Goal: Information Seeking & Learning: Check status

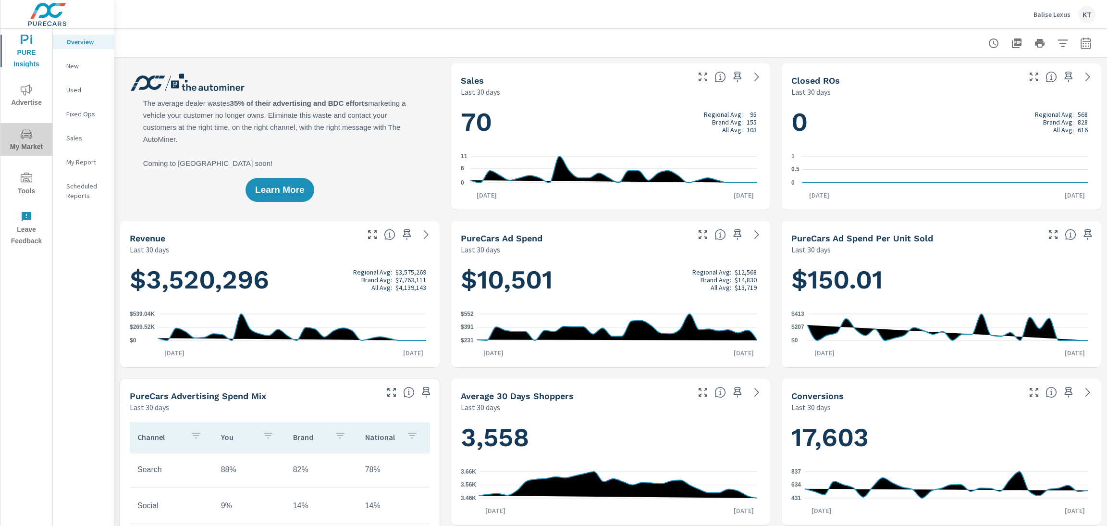
click at [25, 141] on span "My Market" at bounding box center [26, 140] width 46 height 25
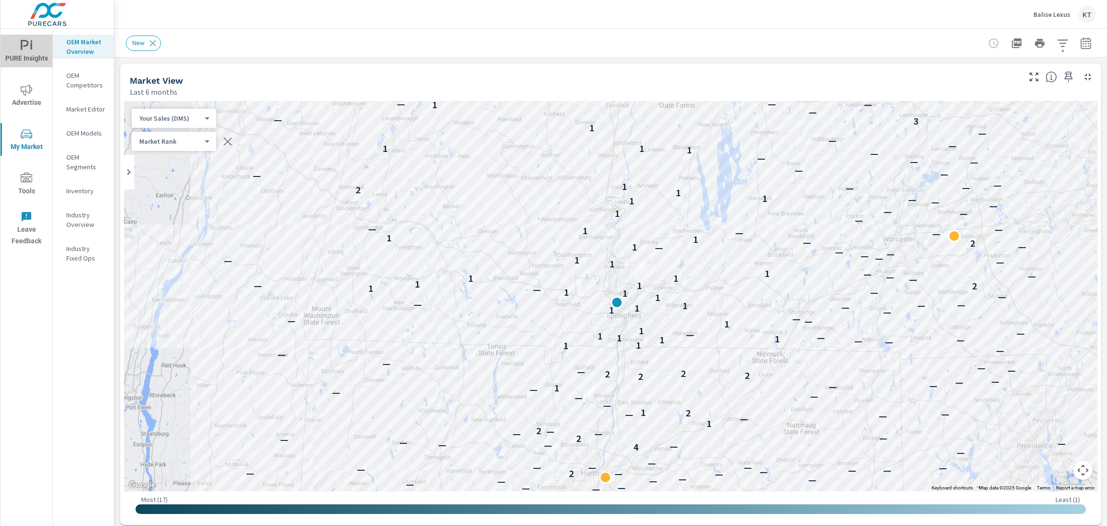
click at [23, 46] on icon "nav menu" at bounding box center [27, 46] width 12 height 12
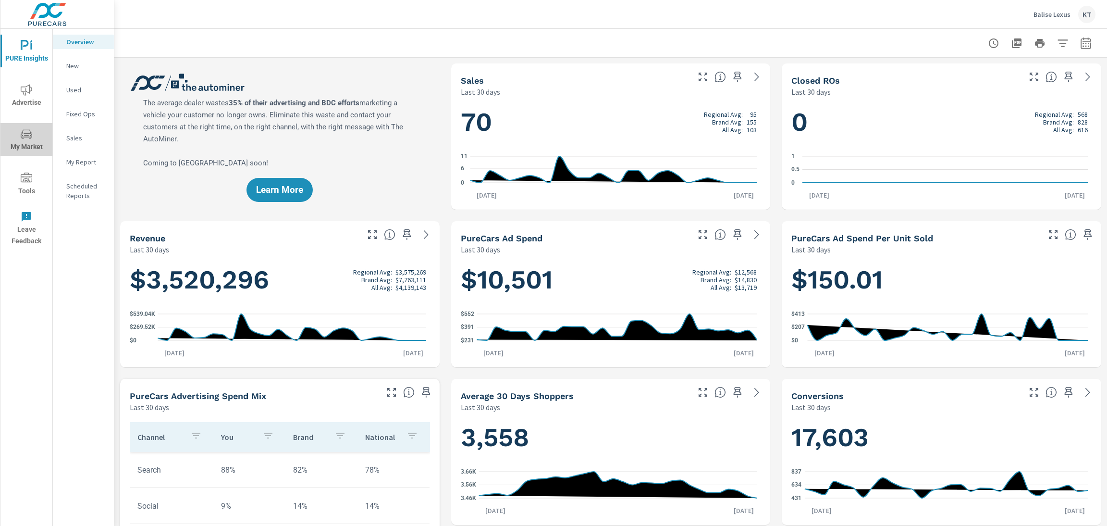
click at [27, 133] on icon "nav menu" at bounding box center [27, 133] width 12 height 9
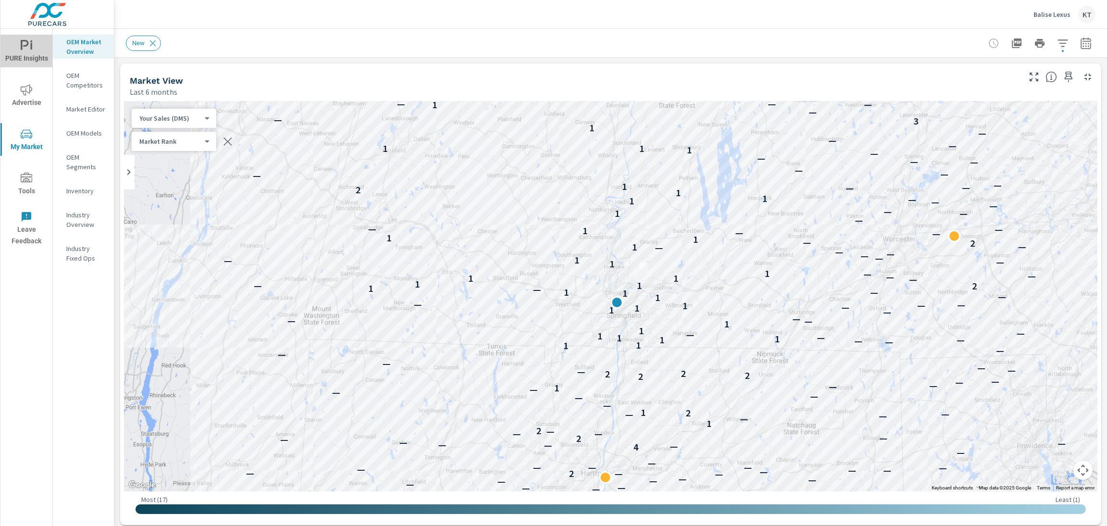
click at [24, 49] on icon "nav menu" at bounding box center [27, 46] width 12 height 12
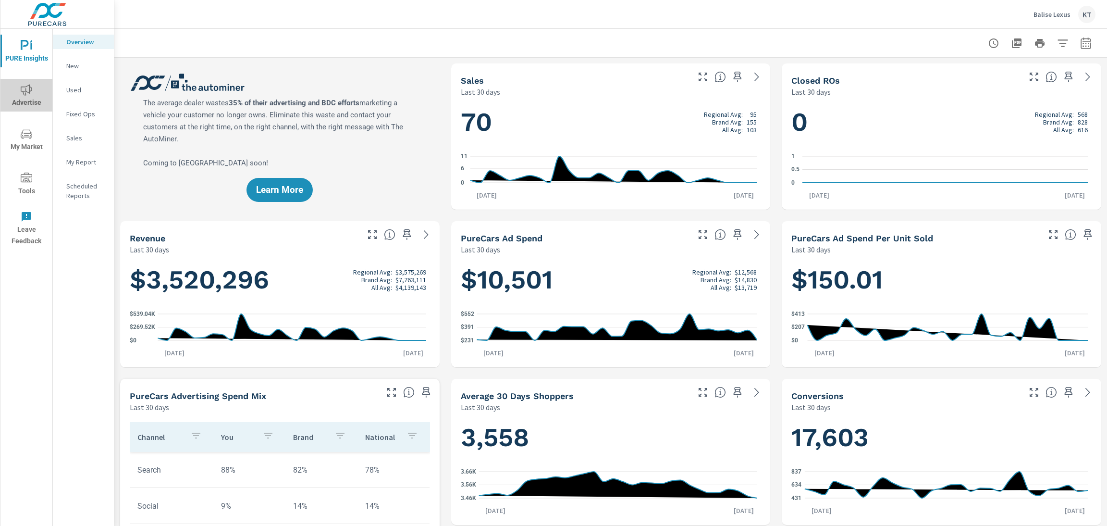
click at [25, 99] on span "Advertise" at bounding box center [26, 96] width 46 height 25
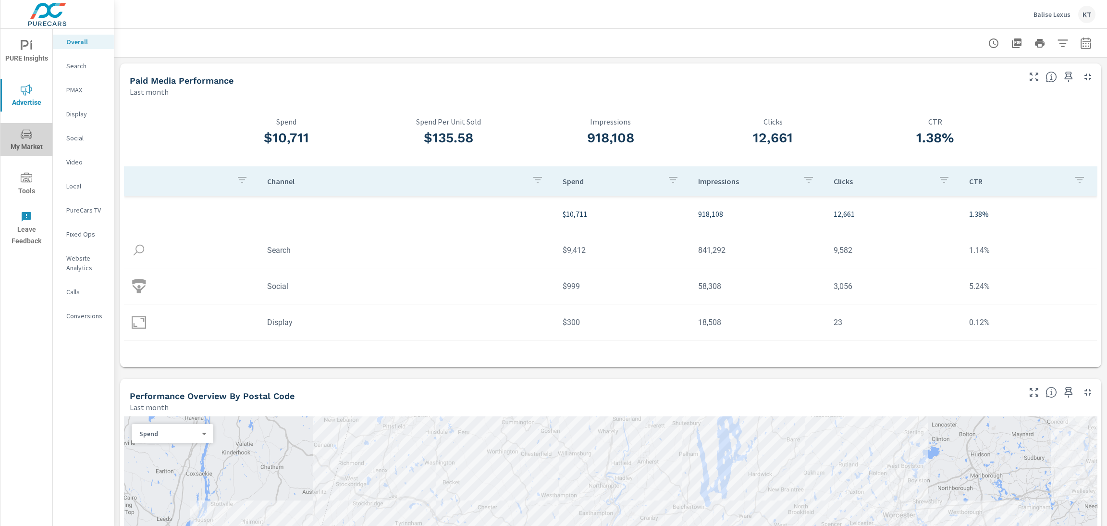
click at [17, 141] on span "My Market" at bounding box center [26, 140] width 46 height 25
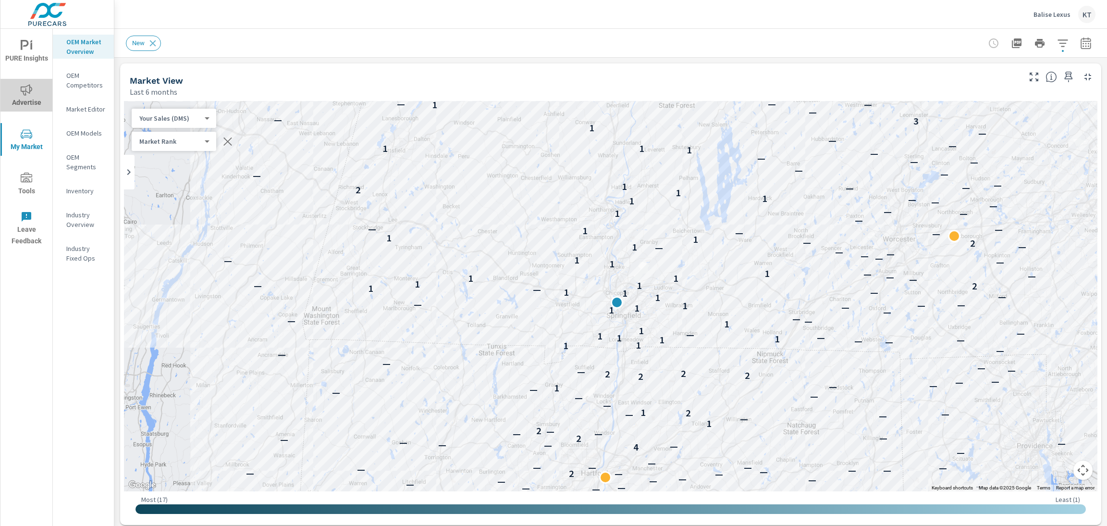
click at [16, 92] on span "Advertise" at bounding box center [26, 96] width 46 height 25
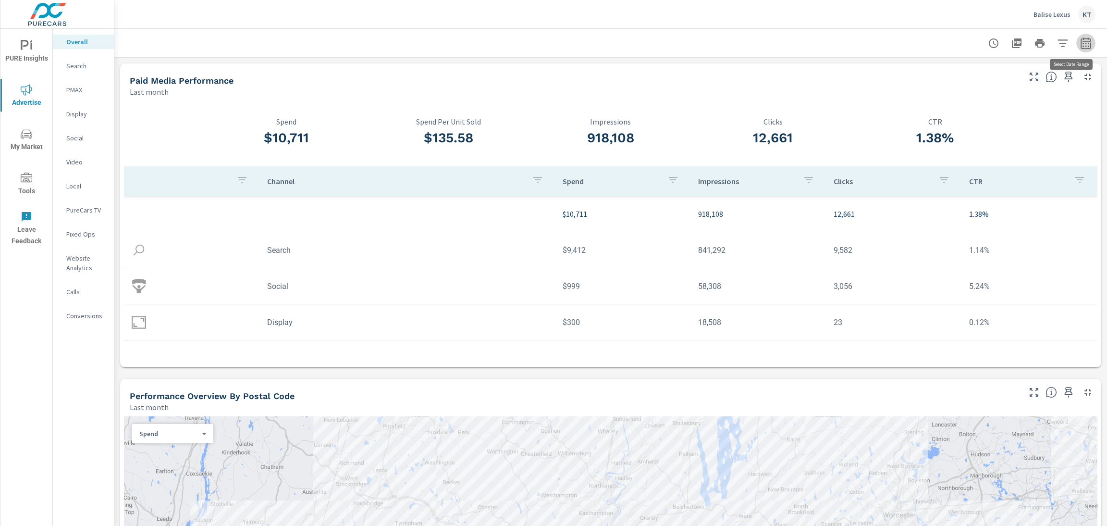
click at [1080, 41] on icon "button" at bounding box center [1086, 43] width 12 height 12
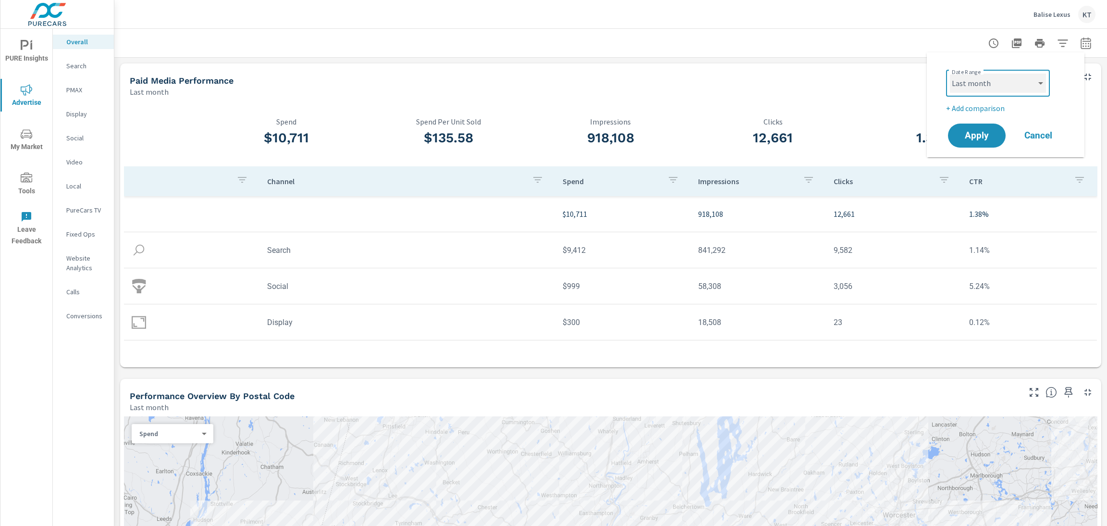
click at [988, 81] on select "Custom [DATE] Last week Last 7 days Last 14 days Last 30 days Last 45 days Last…" at bounding box center [998, 83] width 96 height 19
click at [950, 74] on select "Custom [DATE] Last week Last 7 days Last 14 days Last 30 days Last 45 days Last…" at bounding box center [998, 83] width 96 height 19
select select "Last 2 months"
click at [980, 131] on span "Apply" at bounding box center [976, 135] width 39 height 9
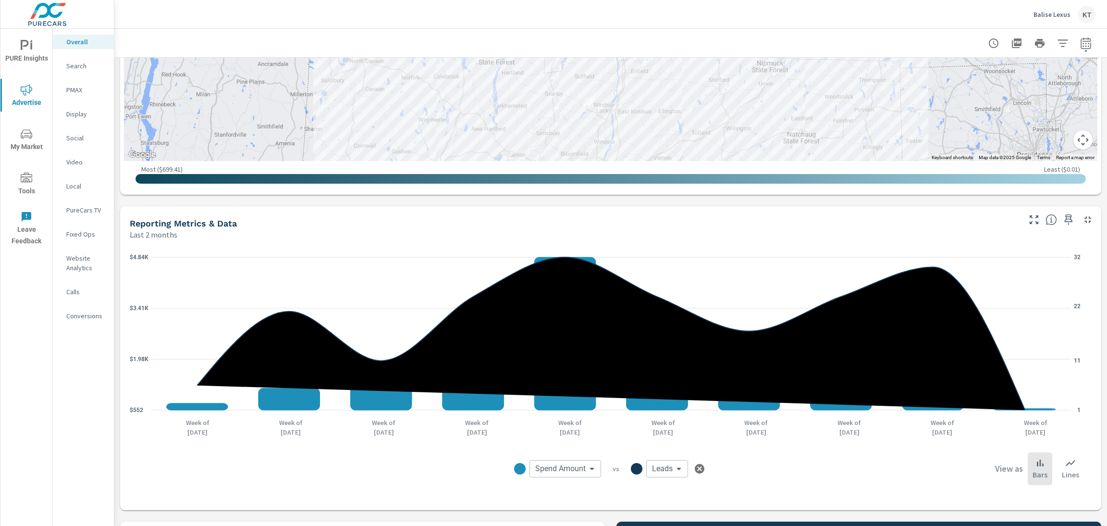
scroll to position [577, 0]
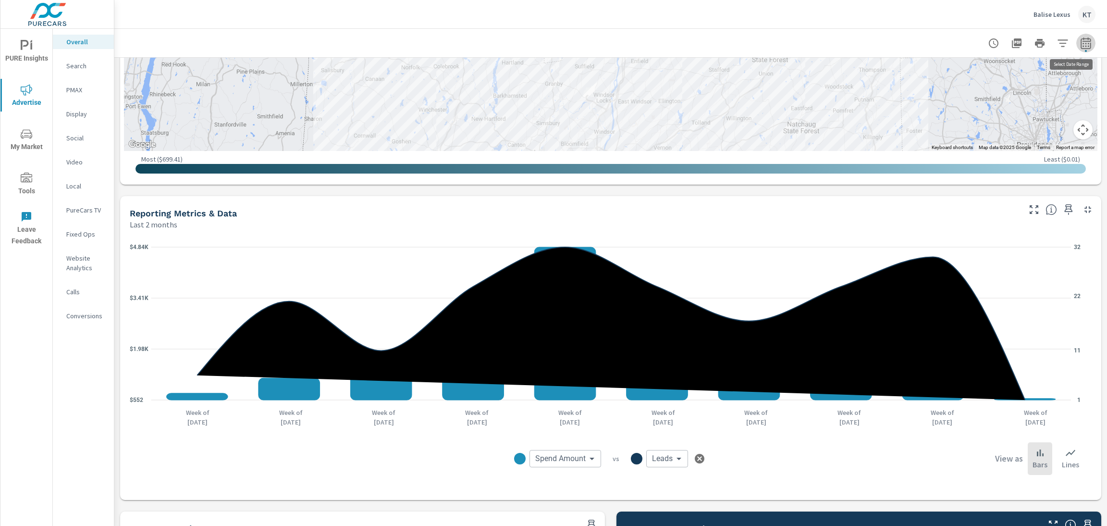
click at [1081, 40] on icon "button" at bounding box center [1086, 43] width 10 height 12
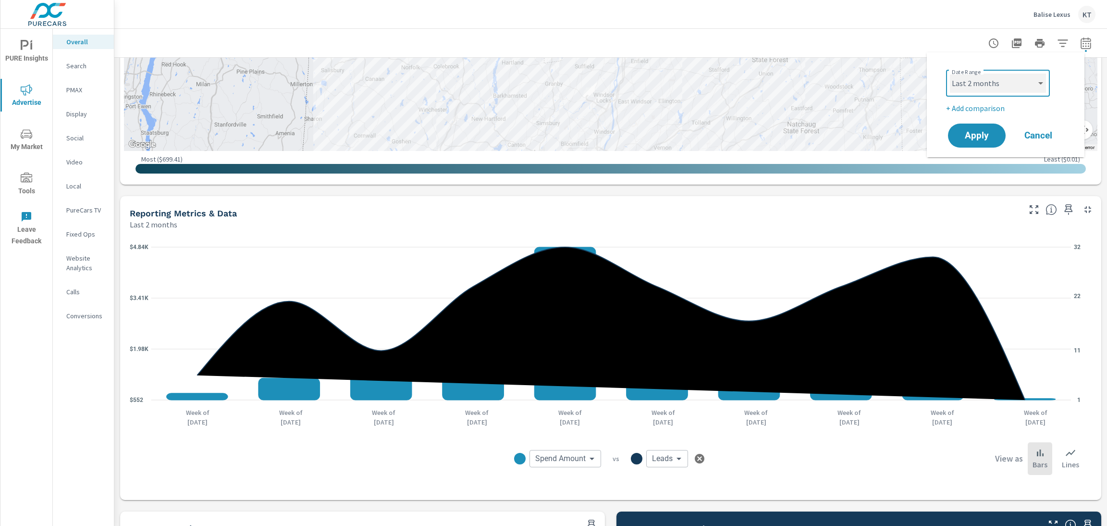
click at [981, 81] on select "Custom [DATE] Last week Last 7 days Last 14 days Last 30 days Last 45 days Last…" at bounding box center [998, 83] width 96 height 19
click at [950, 74] on select "Custom [DATE] Last week Last 7 days Last 14 days Last 30 days Last 45 days Last…" at bounding box center [998, 83] width 96 height 19
select select "Year to date"
click at [985, 131] on span "Apply" at bounding box center [976, 135] width 39 height 9
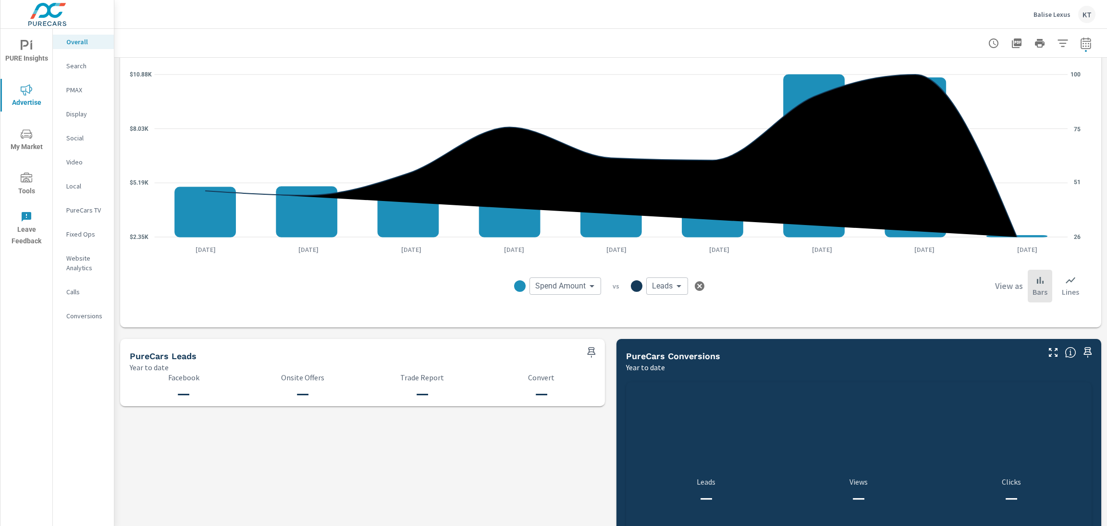
scroll to position [778, 0]
